Goal: Information Seeking & Learning: Get advice/opinions

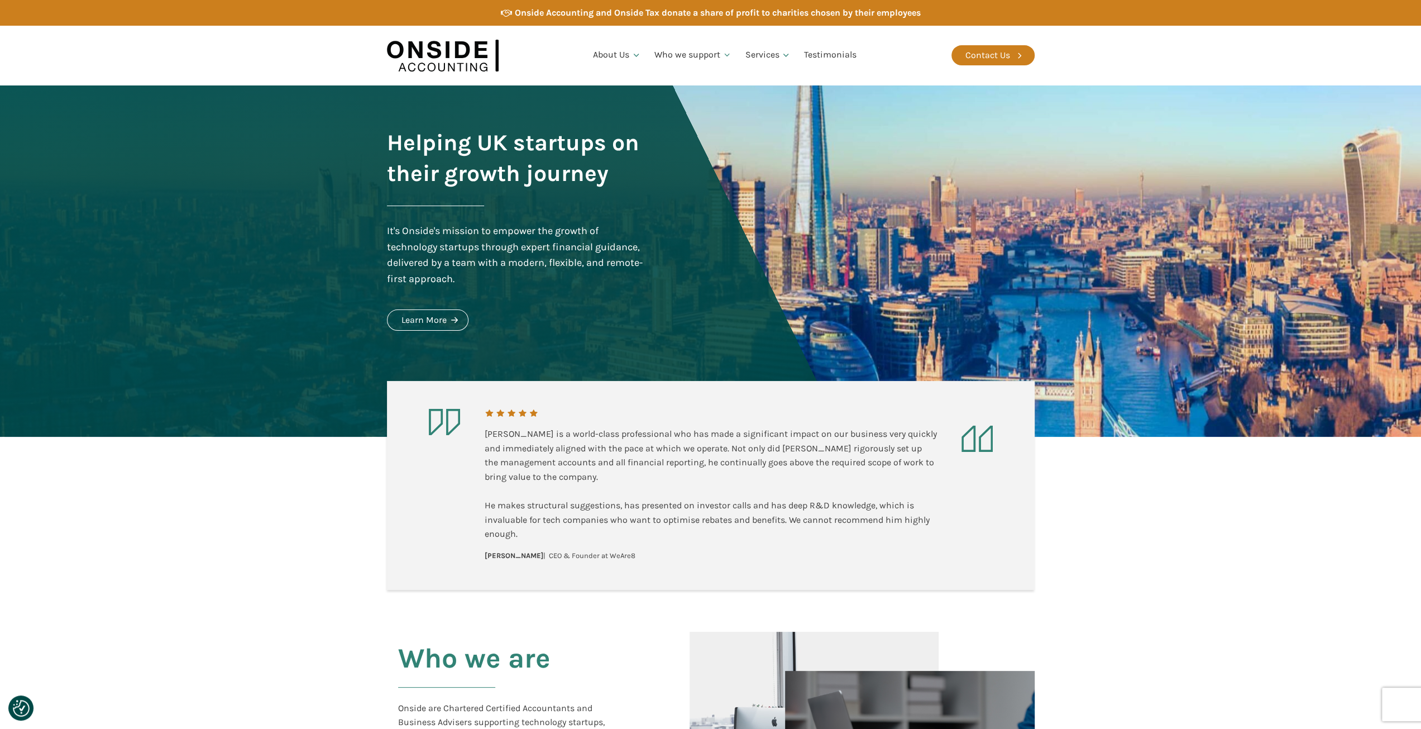
click at [1162, 539] on section "[PERSON_NAME] is a world-class professional who has made a significant impact o…" at bounding box center [710, 513] width 1421 height 153
click at [459, 54] on img at bounding box center [443, 55] width 112 height 43
click at [828, 58] on link "Testimonials" at bounding box center [830, 55] width 66 height 38
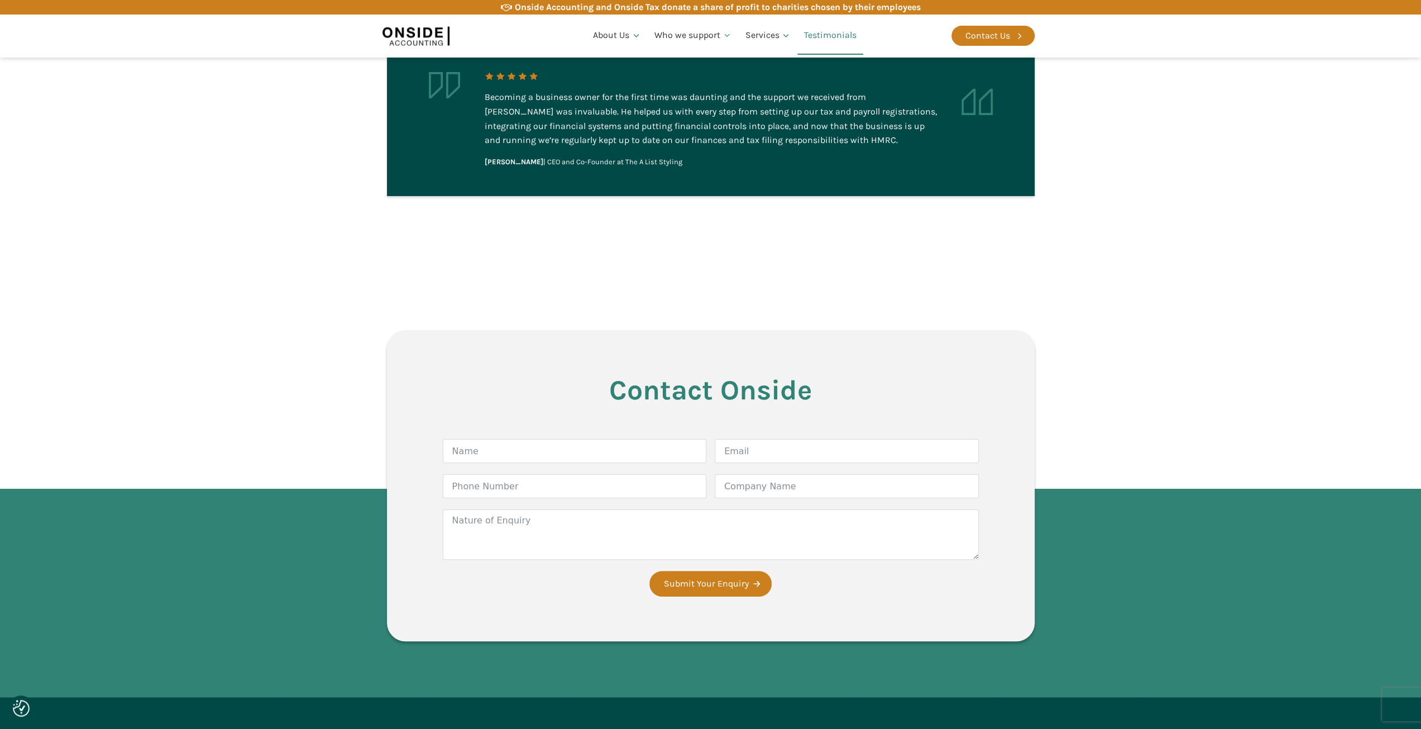
scroll to position [2477, 0]
